Goal: Task Accomplishment & Management: Manage account settings

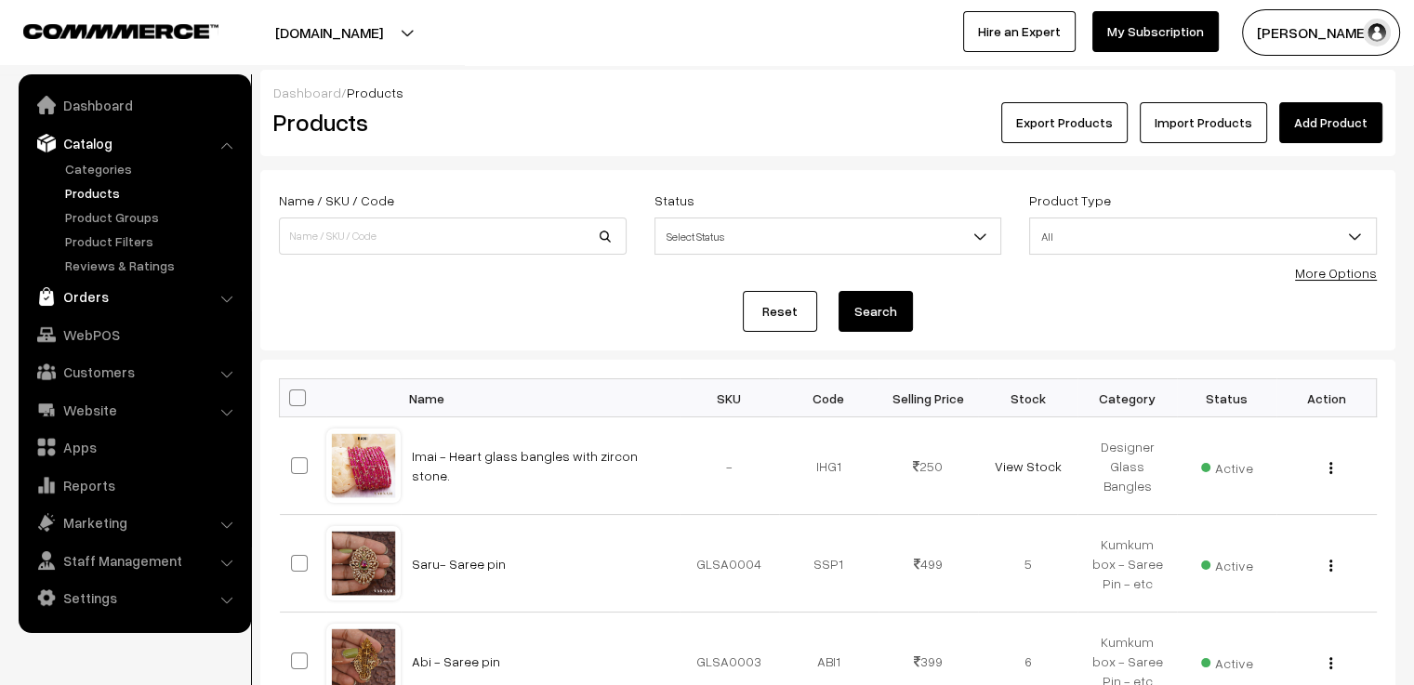
click at [78, 299] on link "Orders" at bounding box center [133, 296] width 221 height 33
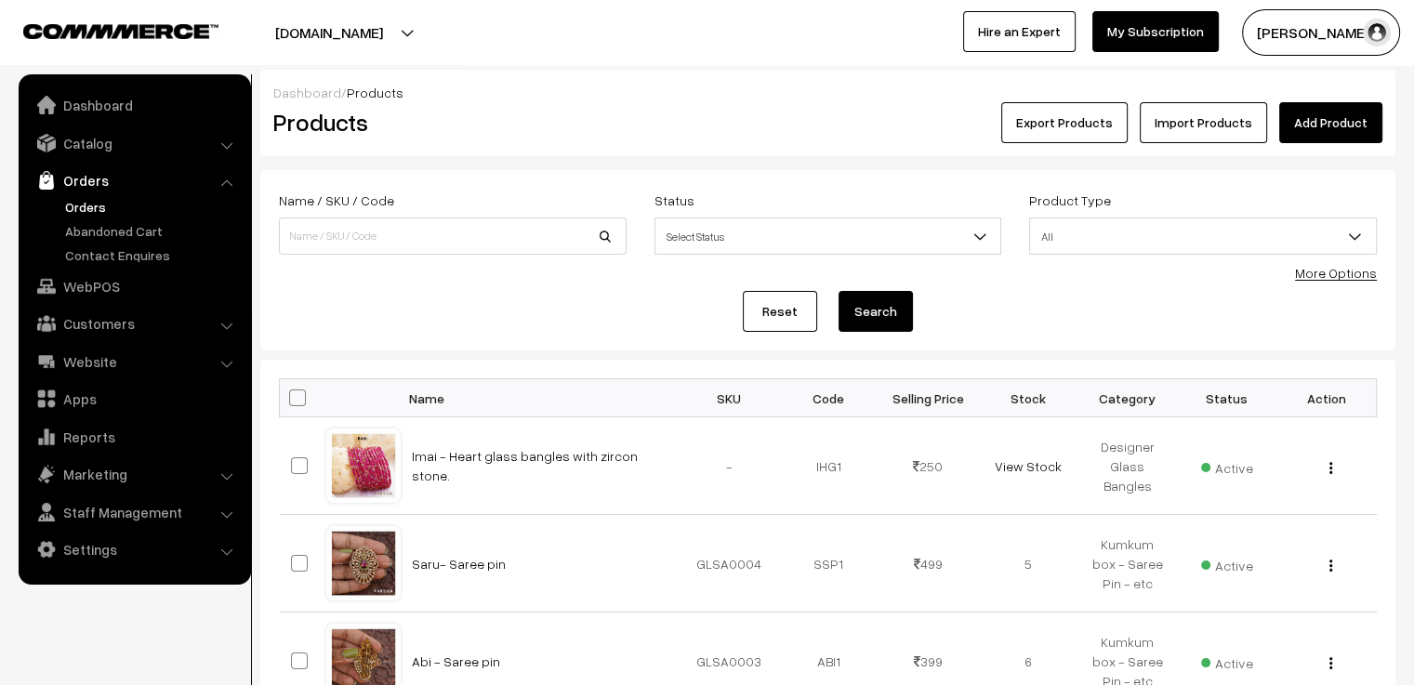
click at [83, 210] on link "Orders" at bounding box center [152, 207] width 184 height 20
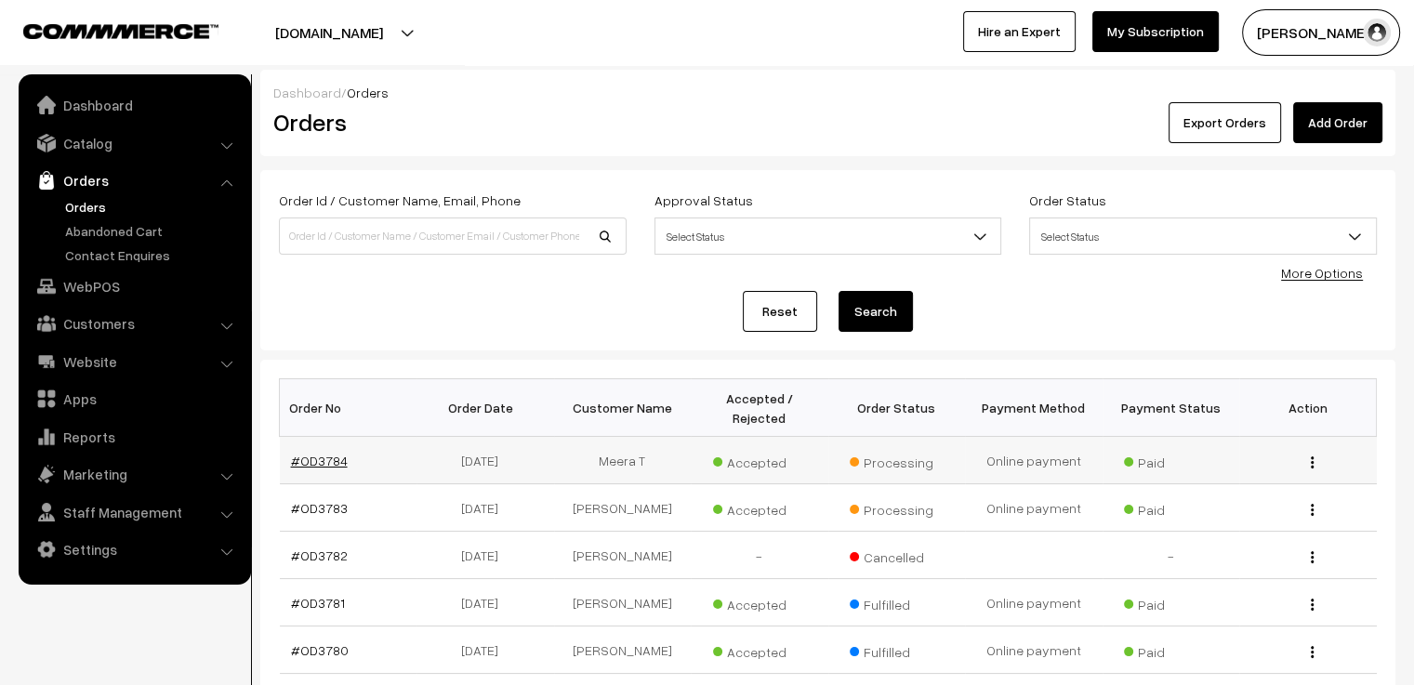
click at [323, 453] on link "#OD3784" at bounding box center [319, 461] width 57 height 16
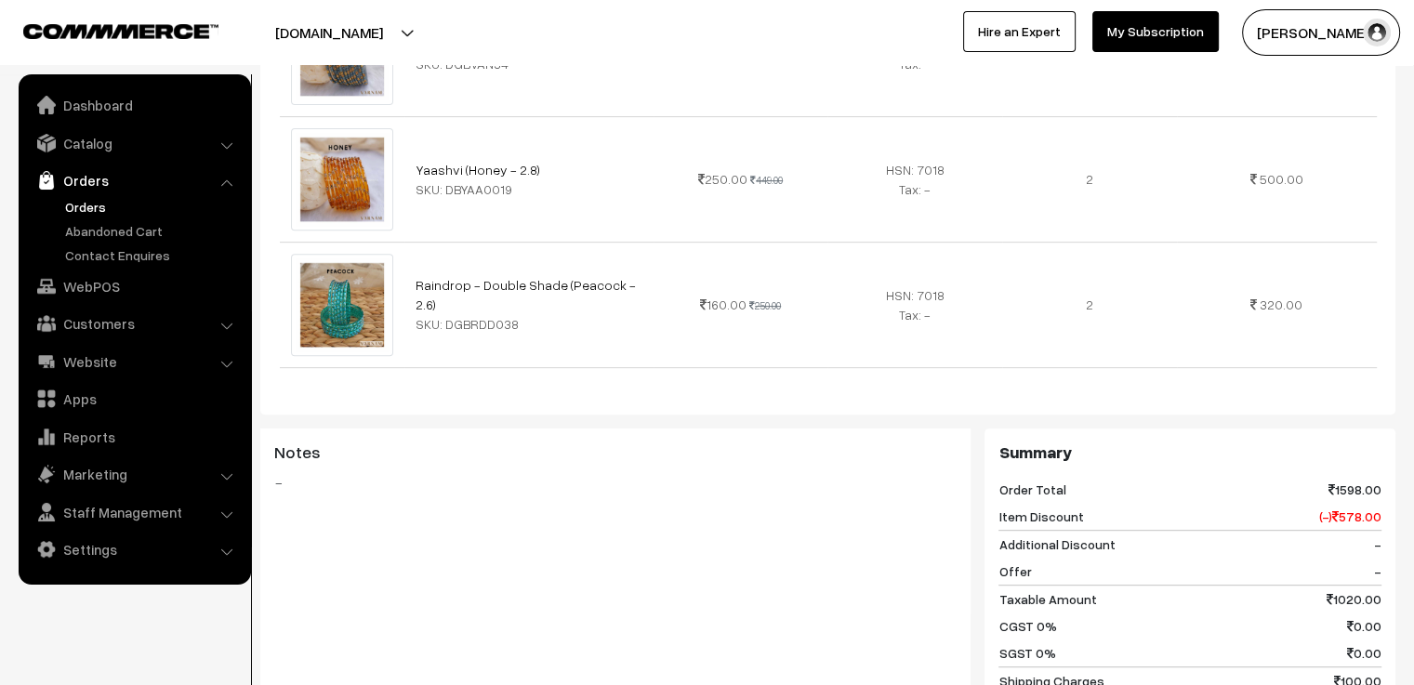
scroll to position [578, 0]
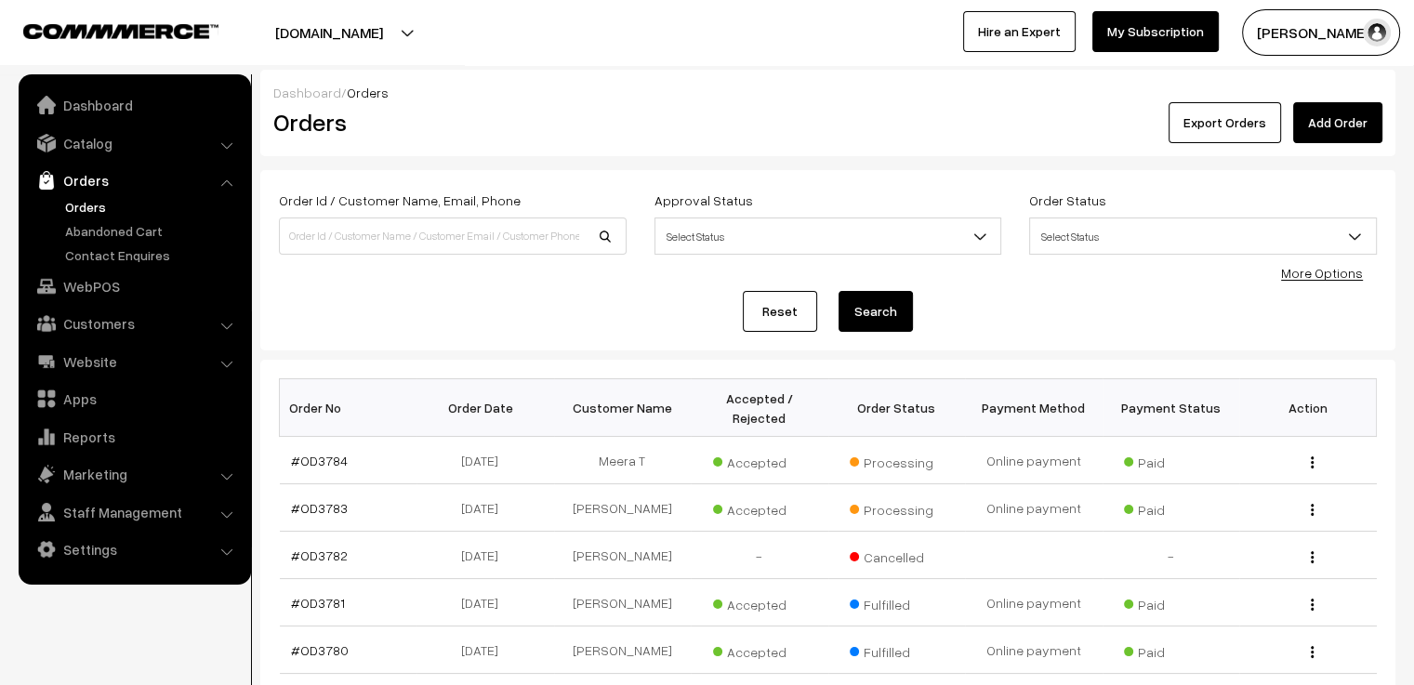
click at [521, 326] on div "Reset Search" at bounding box center [828, 311] width 1098 height 41
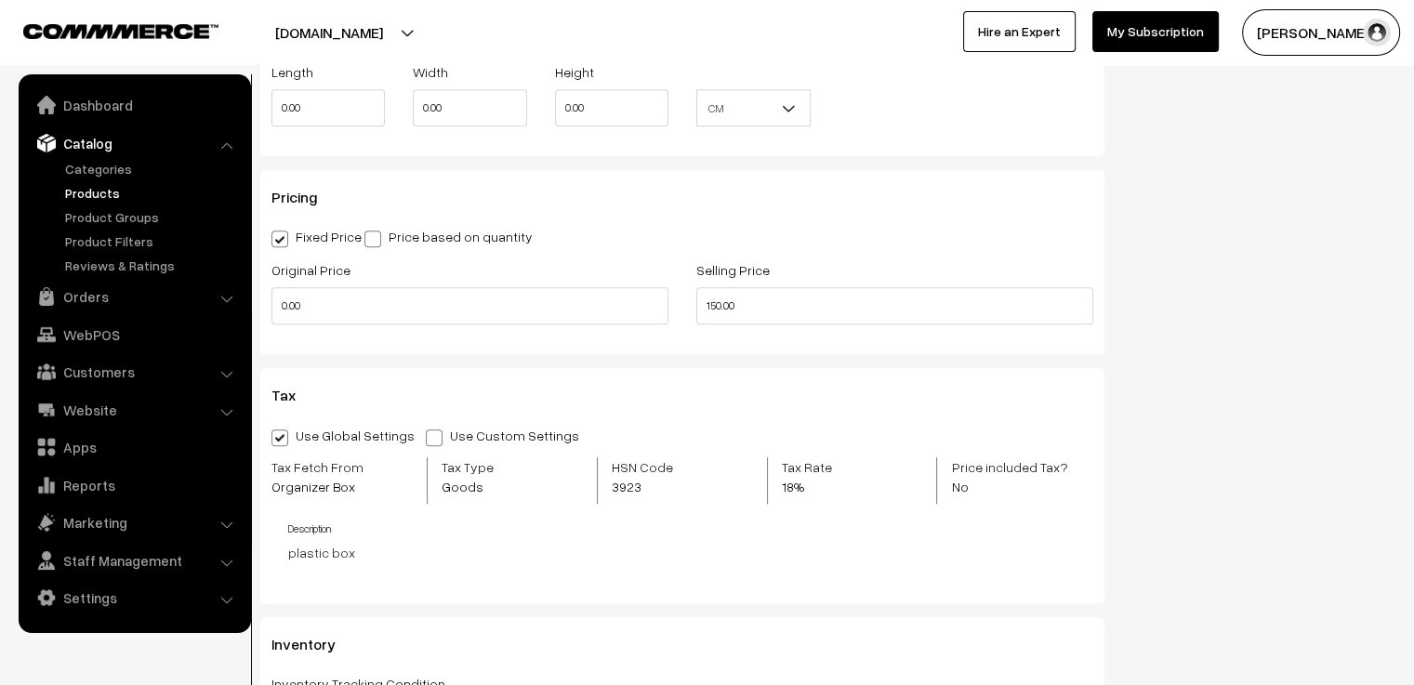
scroll to position [332, 0]
